Goal: Check status: Check status

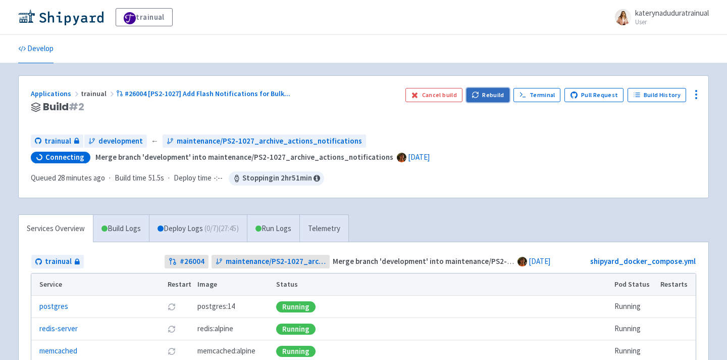
click at [489, 94] on button "Rebuild" at bounding box center [488, 95] width 43 height 14
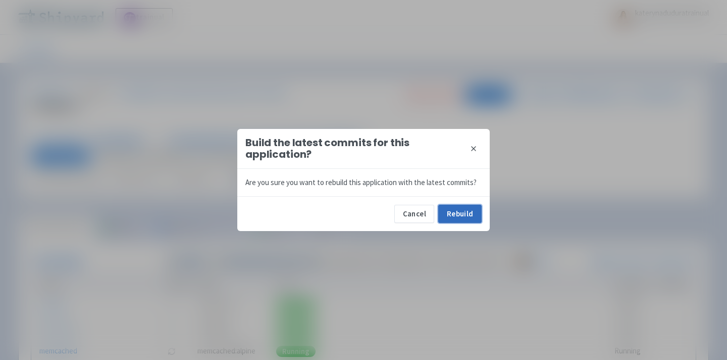
click at [459, 209] on button "Rebuild" at bounding box center [459, 214] width 43 height 18
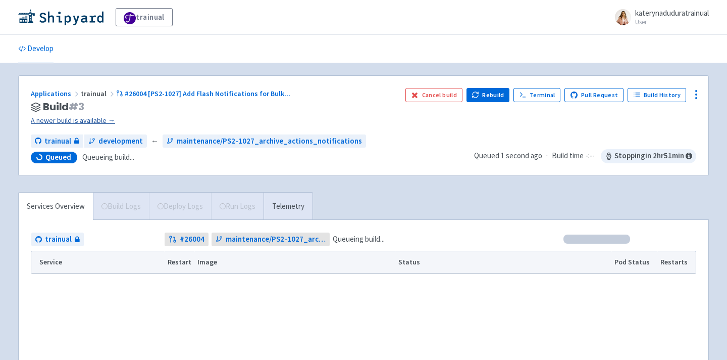
click at [97, 122] on link "A newer build is available →" at bounding box center [214, 121] width 367 height 12
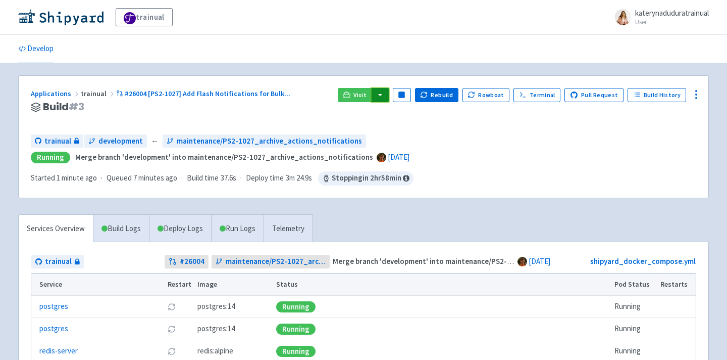
click at [389, 96] on button "button" at bounding box center [380, 95] width 17 height 14
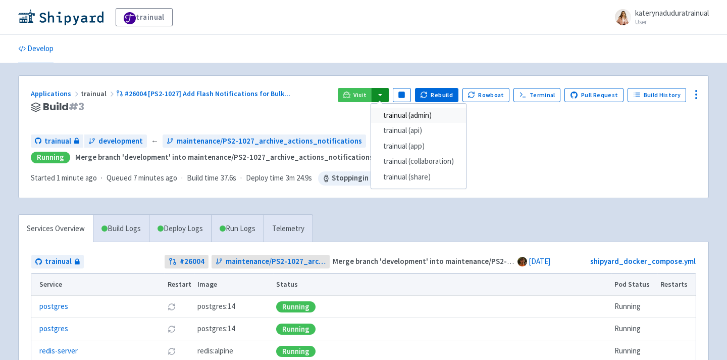
click at [419, 111] on link "trainual (admin)" at bounding box center [418, 116] width 95 height 16
